Goal: Navigation & Orientation: Find specific page/section

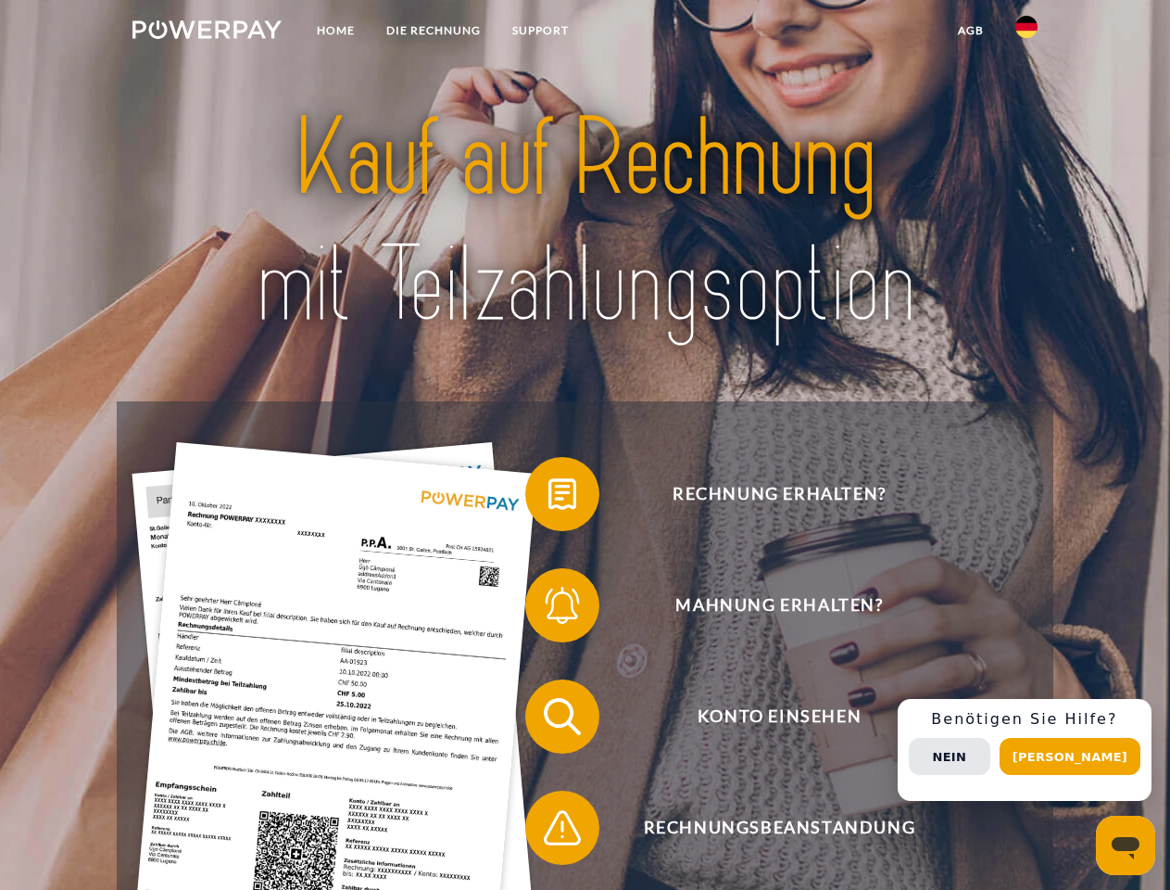
click at [207, 32] on img at bounding box center [207, 29] width 149 height 19
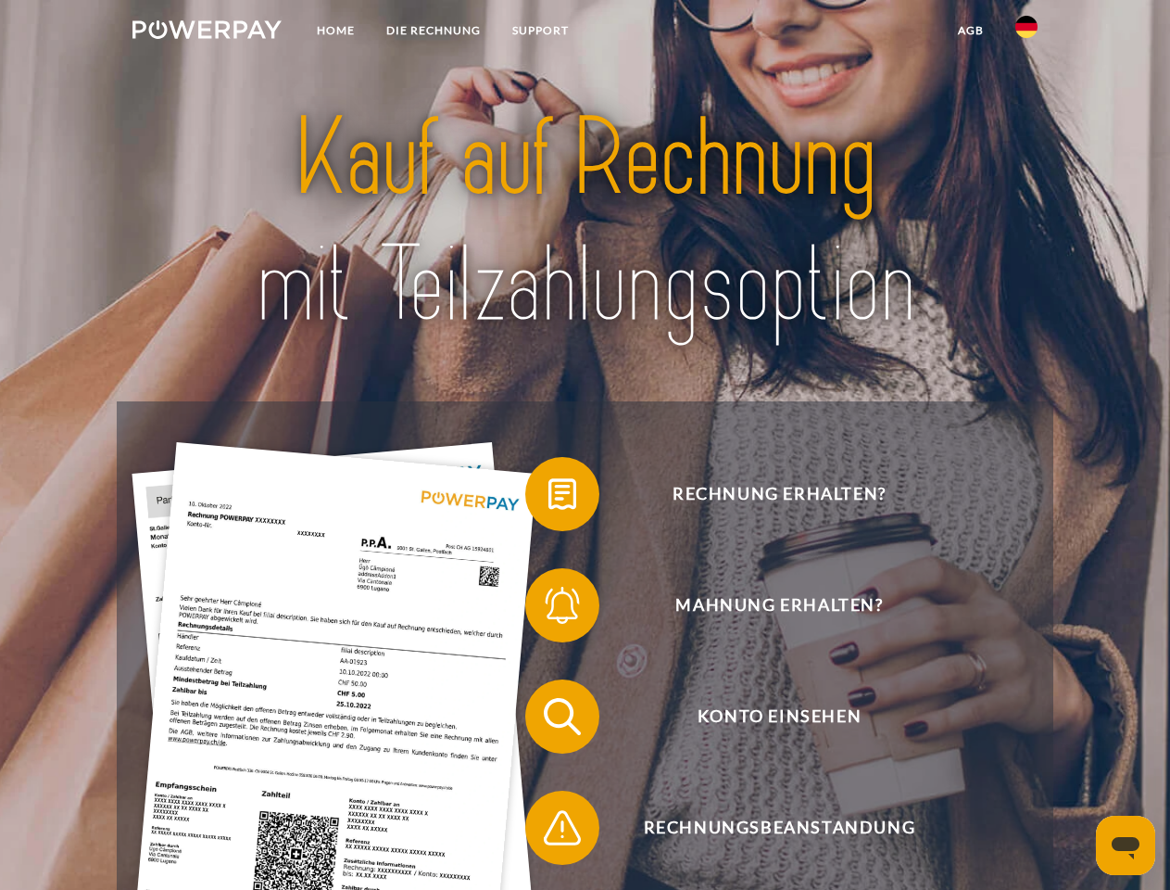
click at [1027, 32] on img at bounding box center [1027, 27] width 22 height 22
click at [970, 31] on link "agb" at bounding box center [970, 30] width 57 height 33
click at [549, 498] on span at bounding box center [534, 494] width 93 height 93
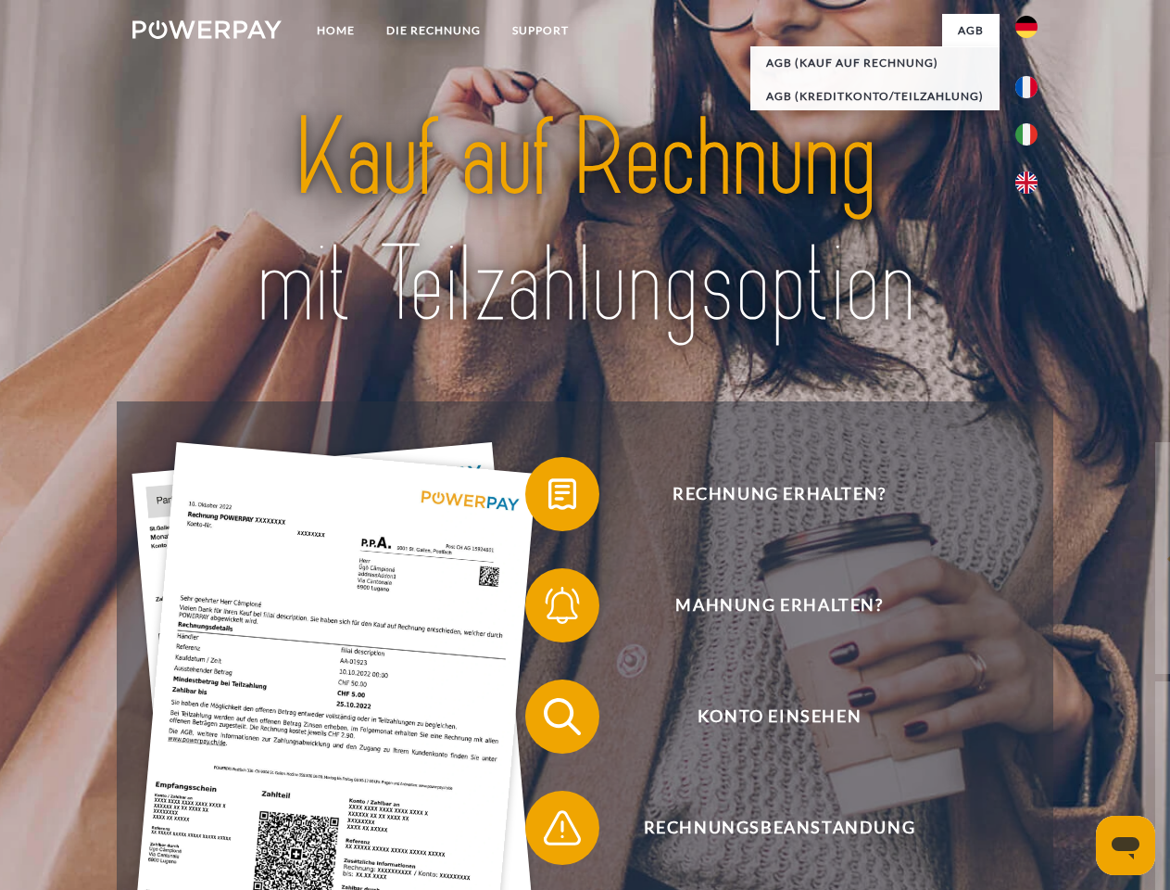
click at [549, 609] on span at bounding box center [534, 605] width 93 height 93
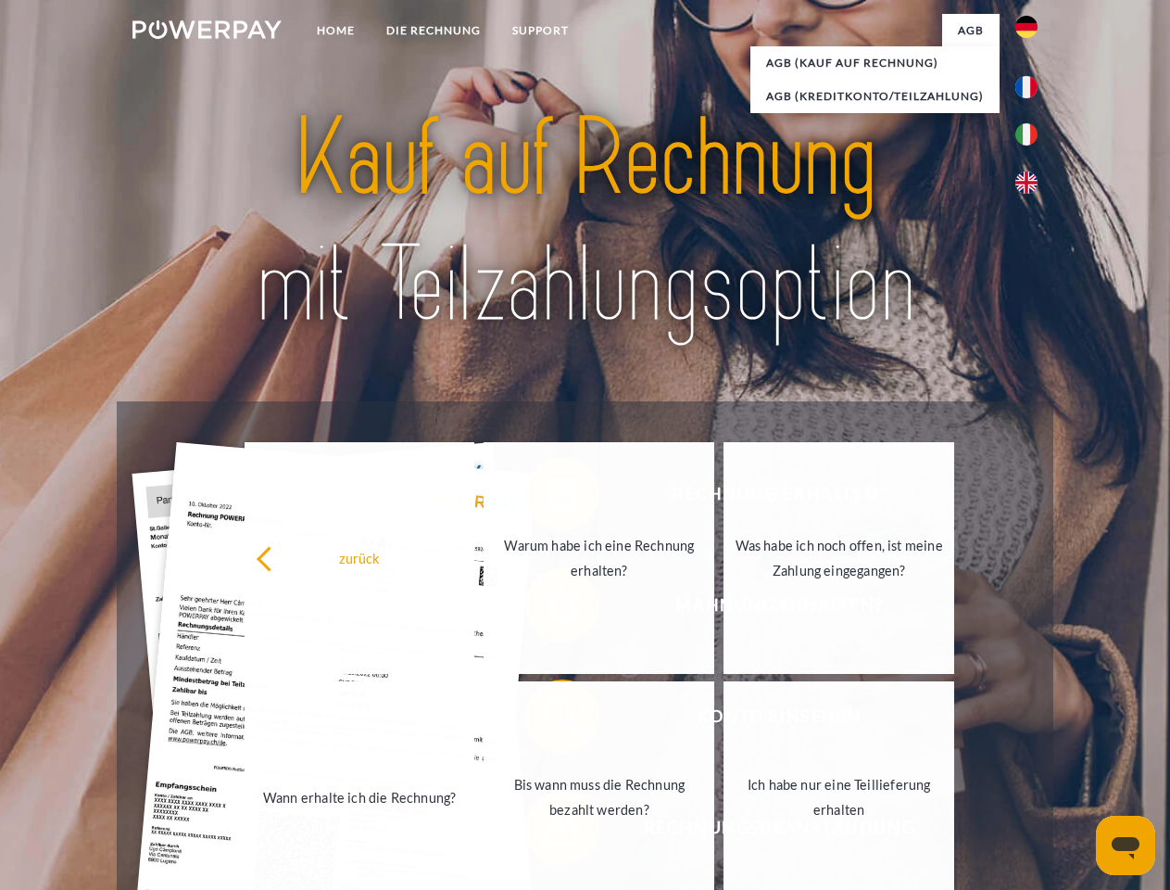
click at [549, 720] on link "Bis wann muss die Rechnung bezahlt werden?" at bounding box center [599, 797] width 231 height 232
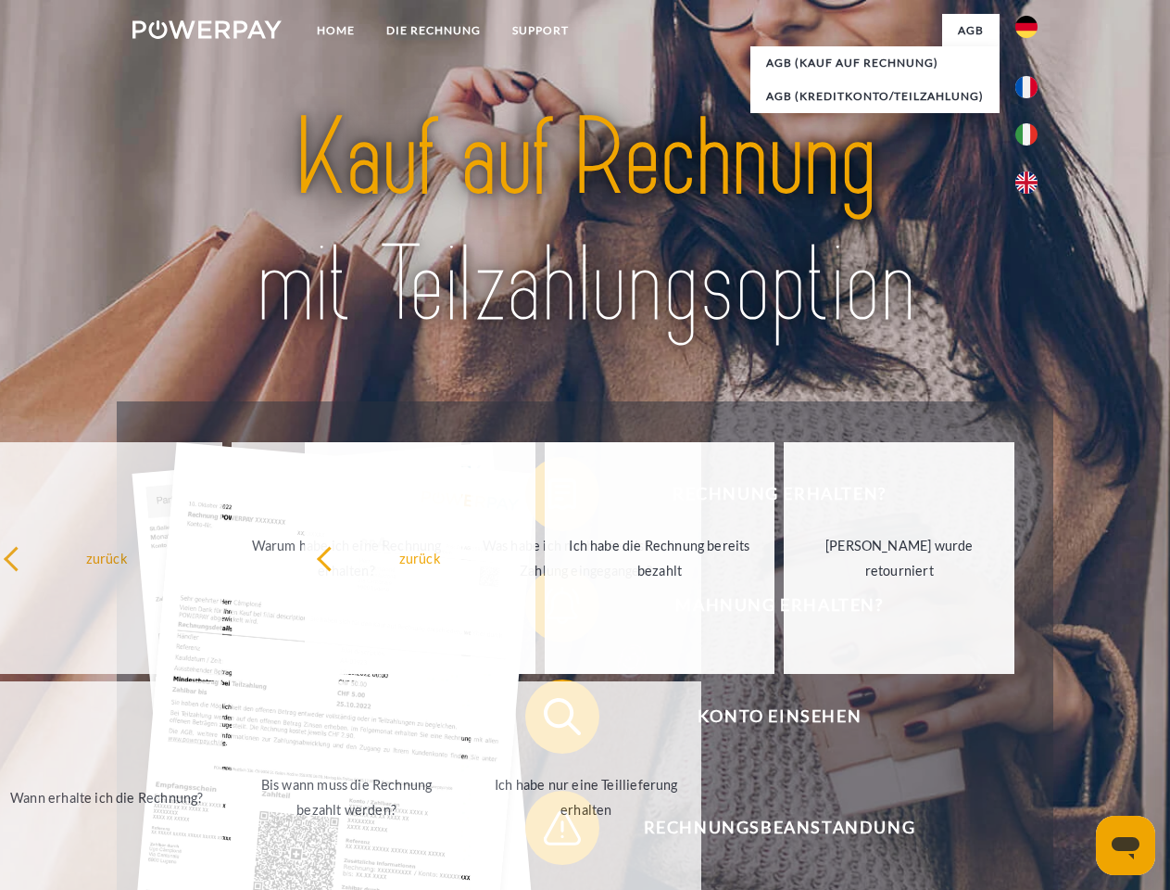
click at [549, 831] on span at bounding box center [534, 827] width 93 height 93
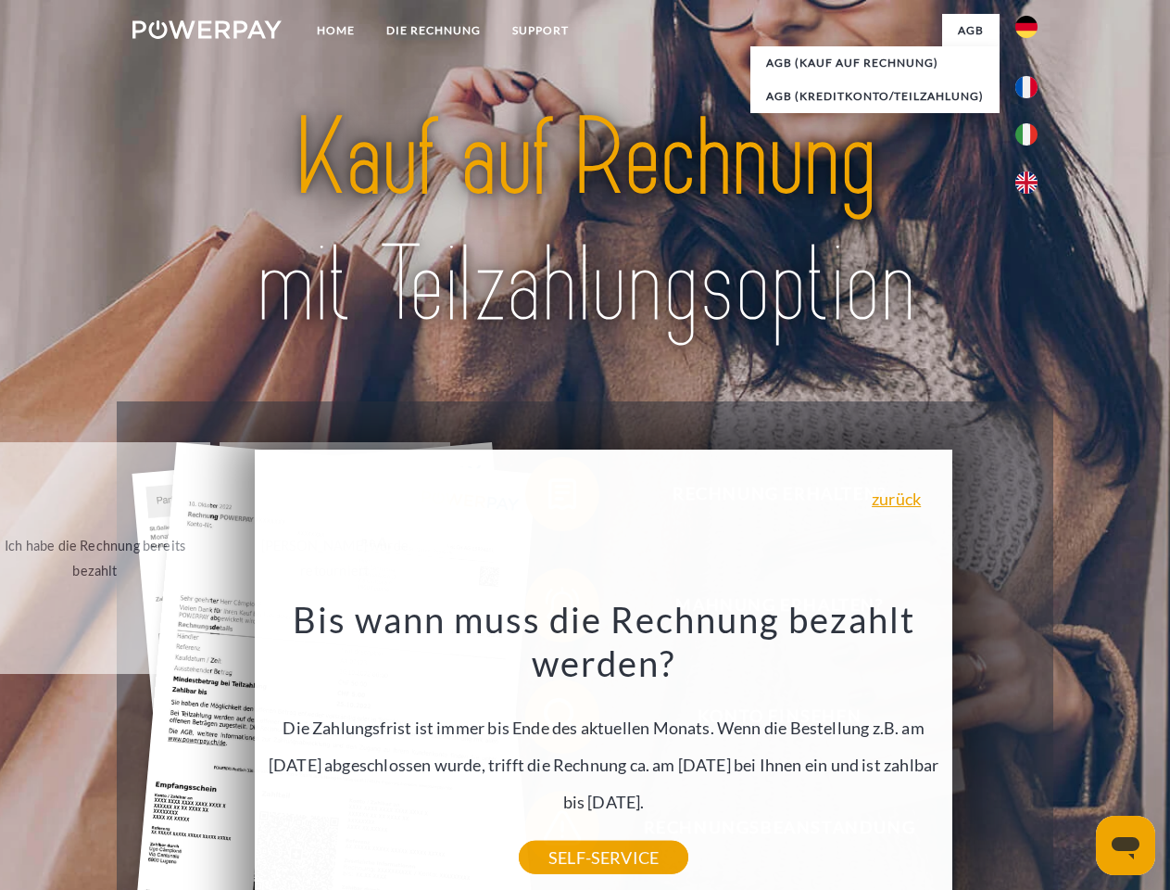
click at [1031, 750] on div "Rechnung erhalten? Mahnung erhalten? Konto einsehen" at bounding box center [585, 771] width 936 height 741
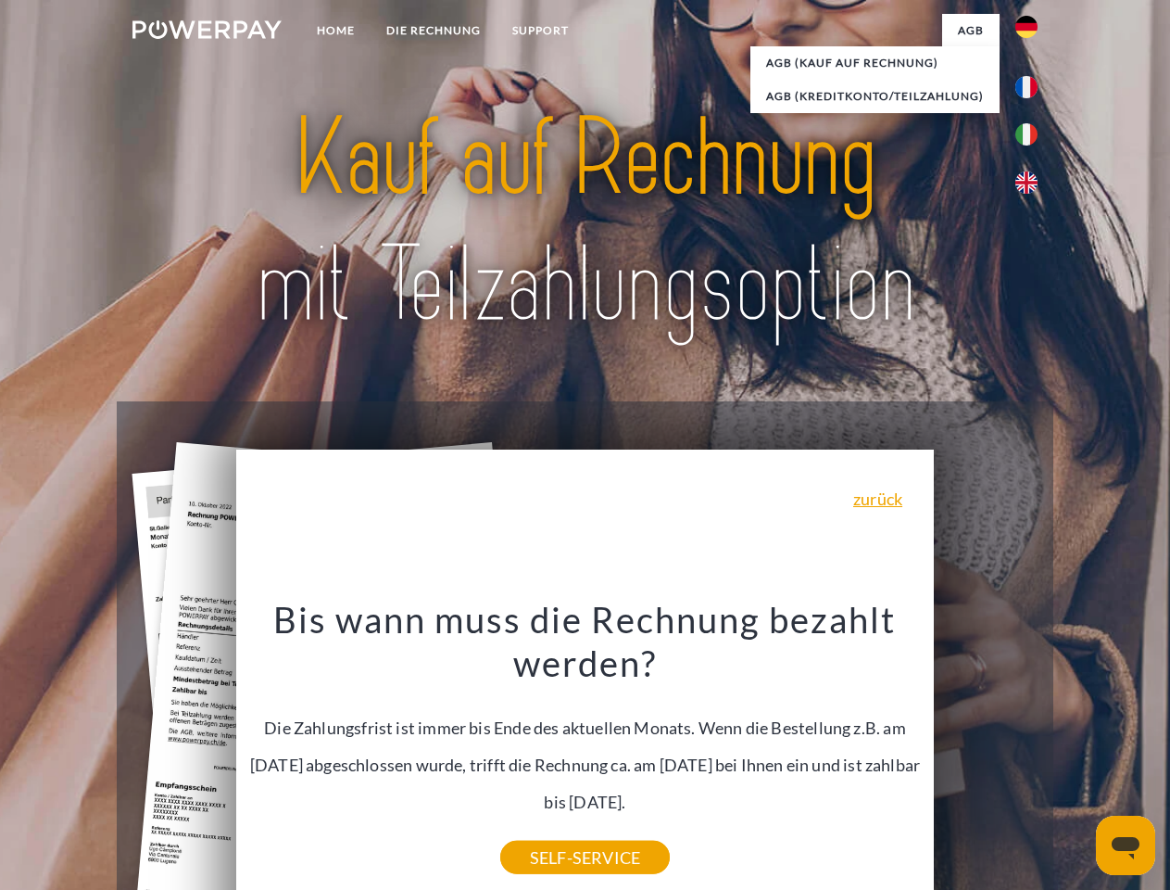
click at [986, 753] on span "Konto einsehen" at bounding box center [779, 716] width 454 height 74
click at [1077, 756] on header "Home DIE RECHNUNG SUPPORT" at bounding box center [585, 640] width 1170 height 1280
